Goal: Find specific page/section: Find specific page/section

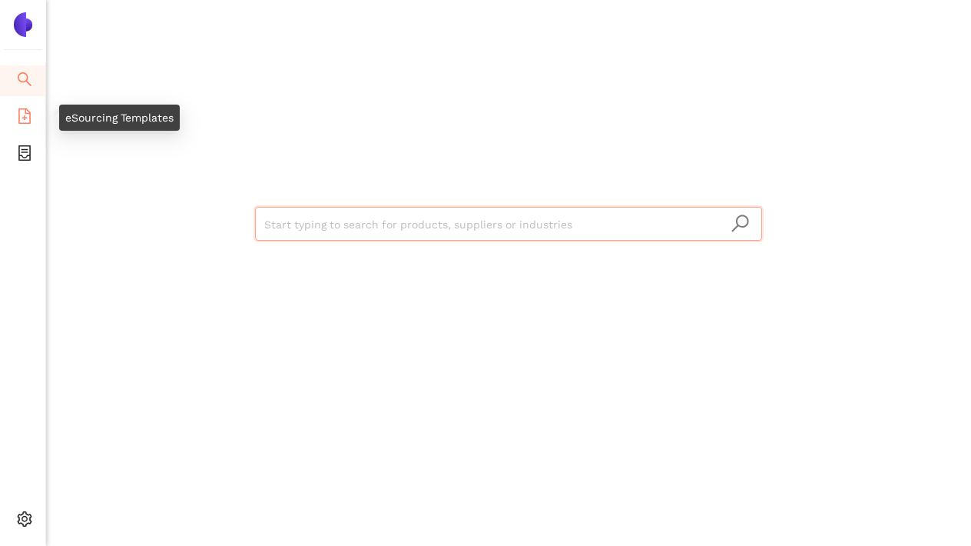
click at [21, 124] on span "file-add" at bounding box center [24, 118] width 15 height 31
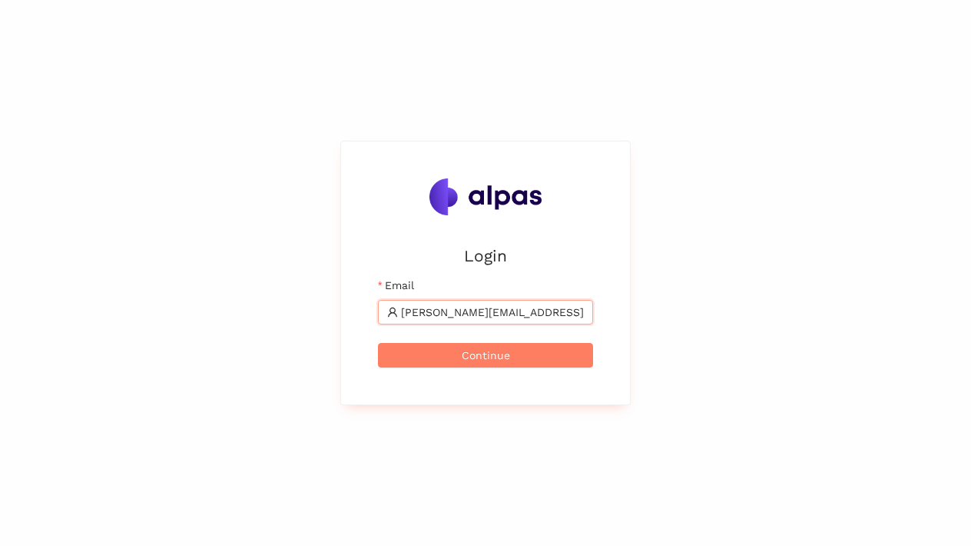
type input "[PERSON_NAME][EMAIL_ADDRESS]"
click at [486, 354] on button "Continue" at bounding box center [485, 355] width 215 height 25
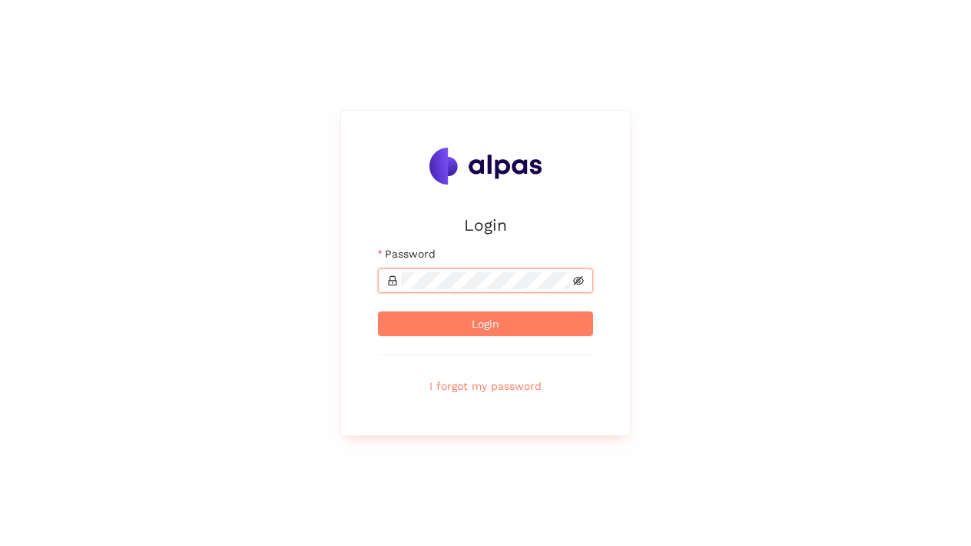
click at [578, 284] on icon "eye-invisible" at bounding box center [578, 280] width 11 height 11
click at [486, 324] on button "Login" at bounding box center [485, 323] width 215 height 25
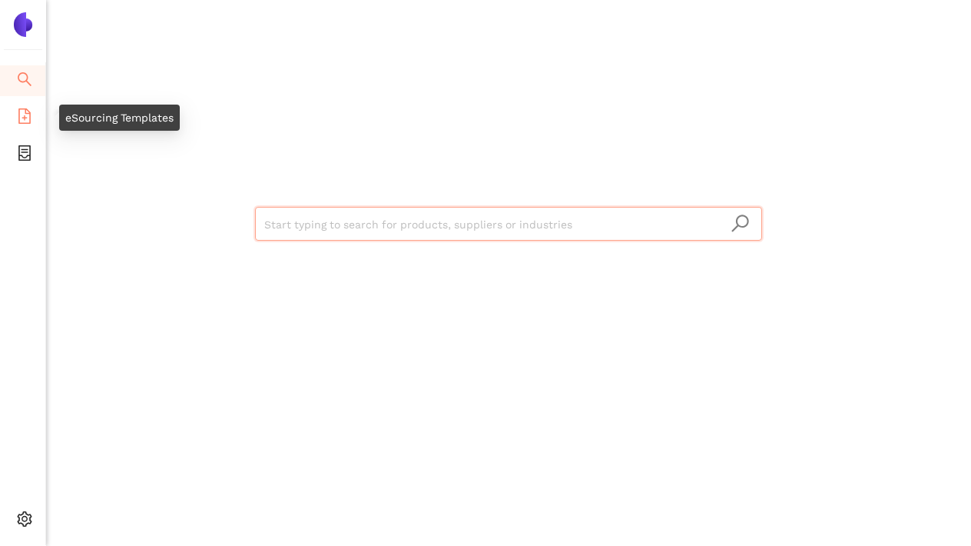
click at [30, 115] on icon "file-add" at bounding box center [24, 115] width 12 height 15
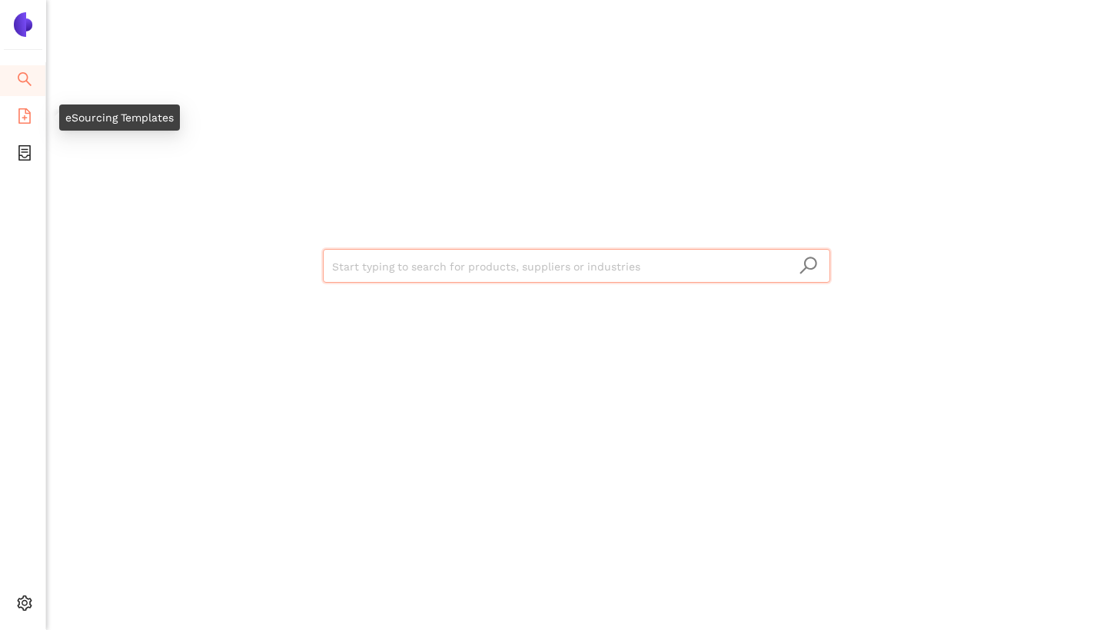
click at [21, 110] on icon "file-add" at bounding box center [24, 115] width 15 height 15
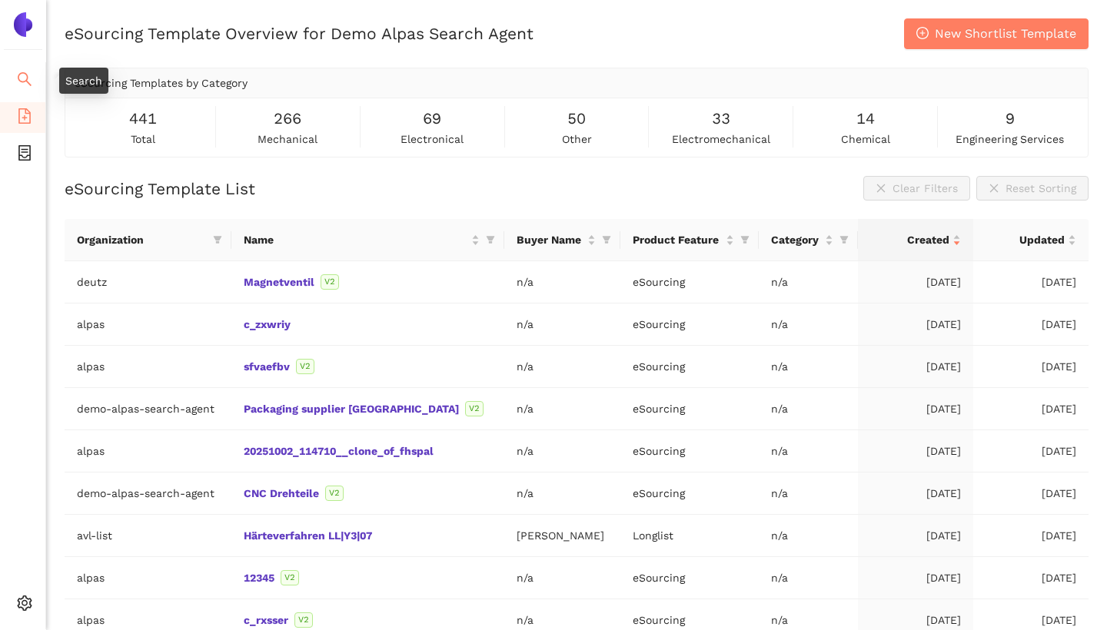
click at [25, 76] on icon "search" at bounding box center [24, 78] width 15 height 15
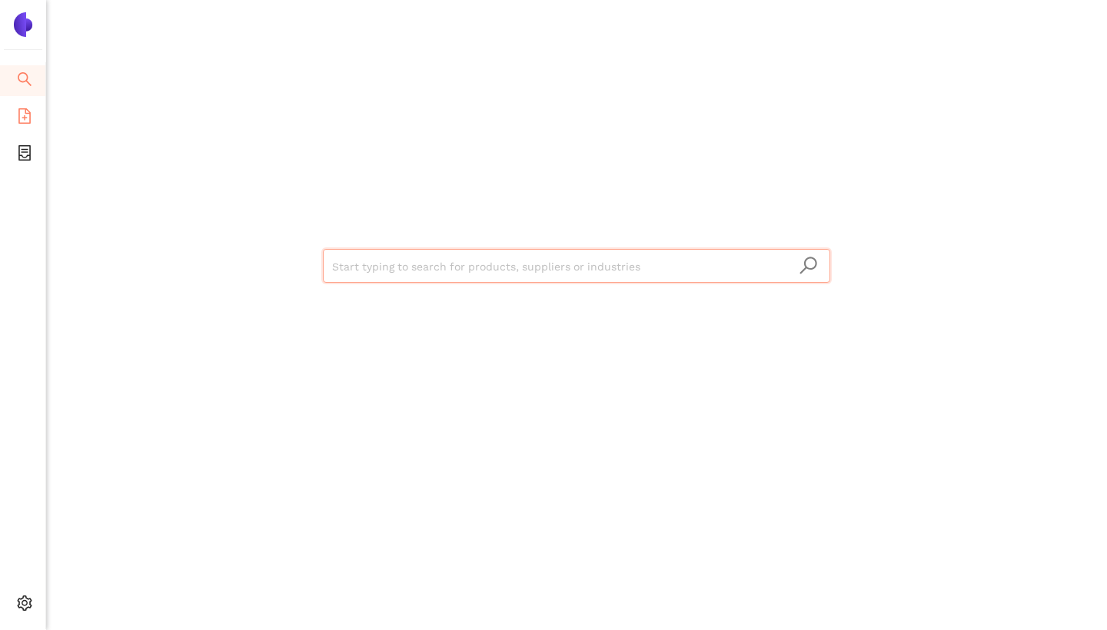
click at [24, 119] on icon "file-add" at bounding box center [24, 115] width 12 height 15
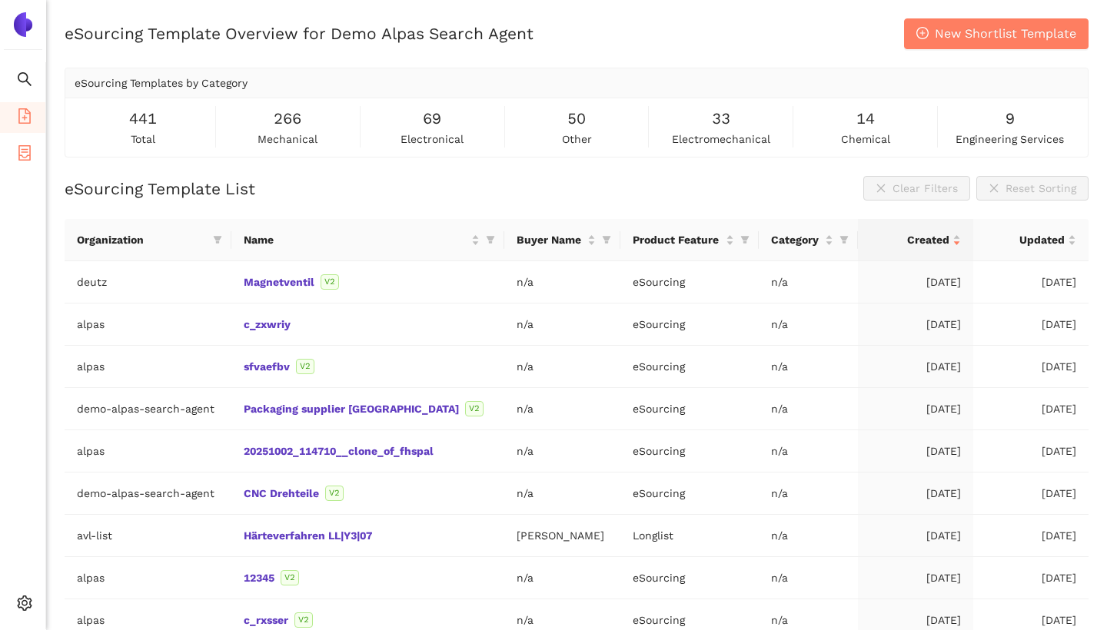
click at [26, 154] on icon "container" at bounding box center [24, 152] width 15 height 15
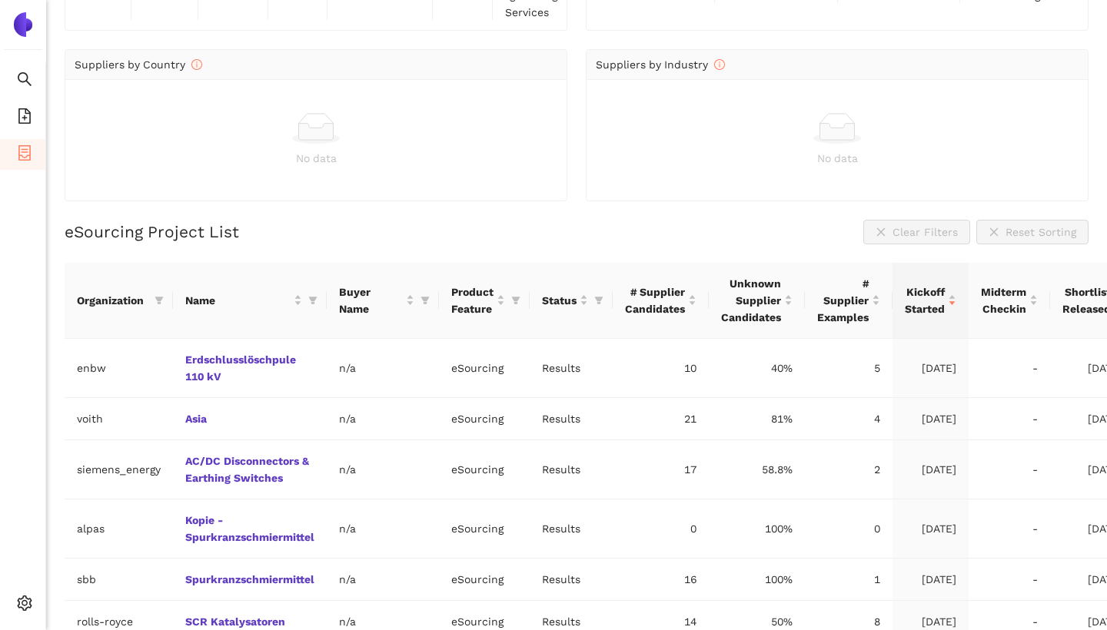
scroll to position [75, 0]
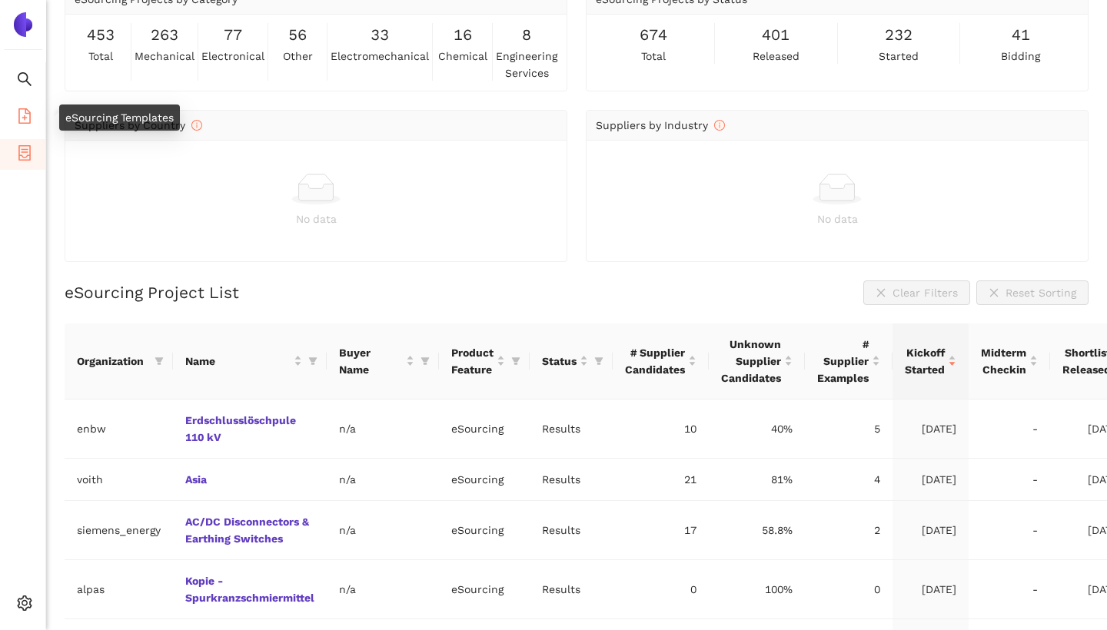
click at [20, 123] on icon "file-add" at bounding box center [24, 115] width 12 height 15
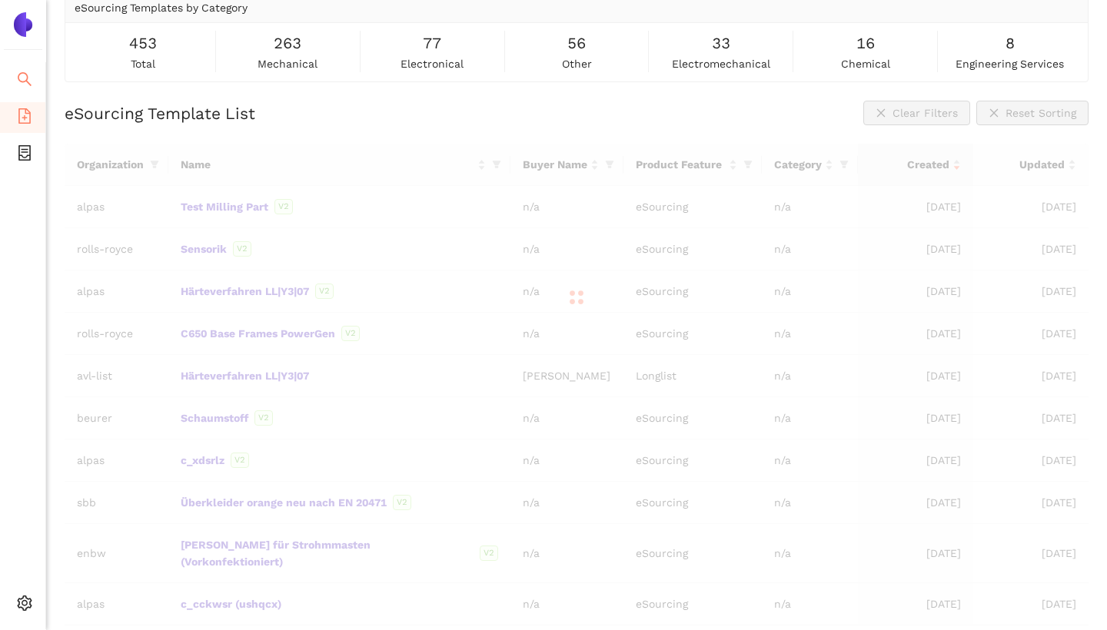
click at [28, 87] on span "search" at bounding box center [24, 81] width 15 height 31
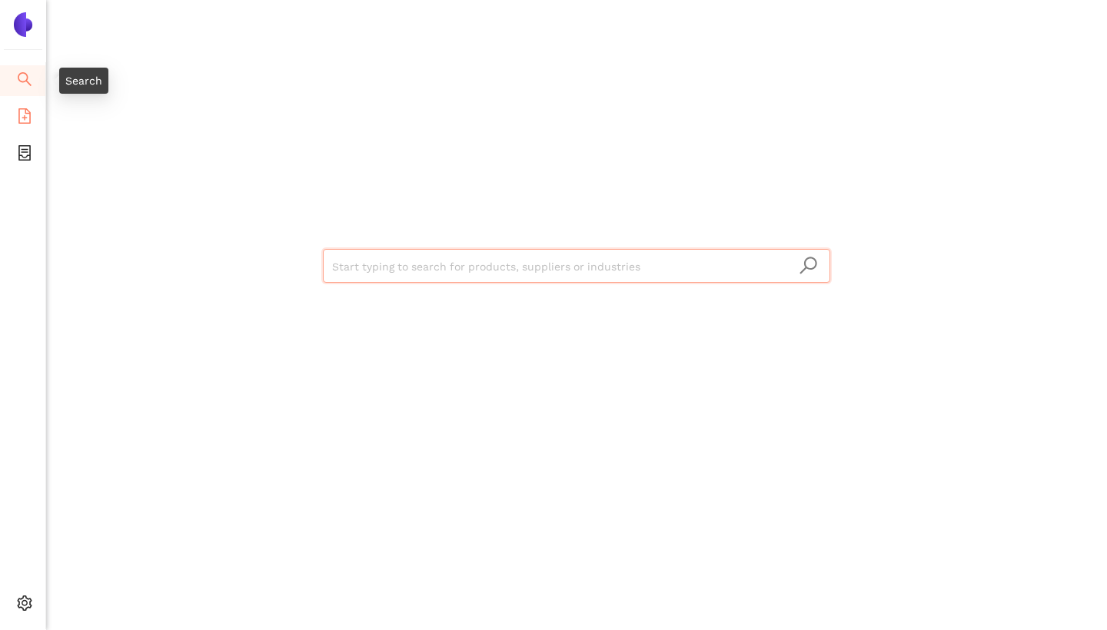
click at [27, 118] on icon "file-add" at bounding box center [24, 115] width 15 height 15
